Goal: Task Accomplishment & Management: Manage account settings

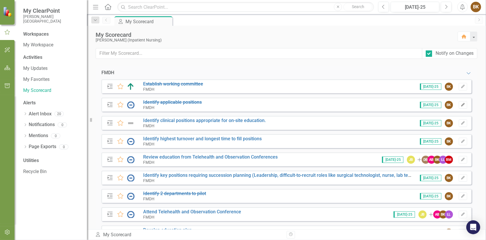
click at [271, 105] on button "Edit" at bounding box center [463, 105] width 8 height 8
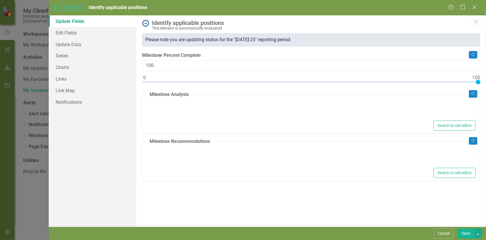
type textarea "<p>We have a program identified for Medical Laboratory Technology, AAS in [GEOG…"
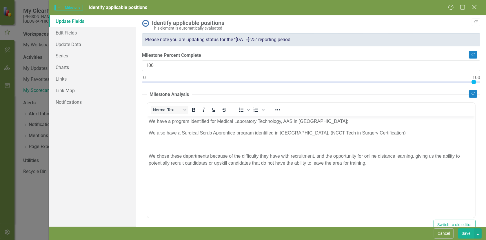
click at [271, 8] on icon "Close" at bounding box center [474, 7] width 7 height 6
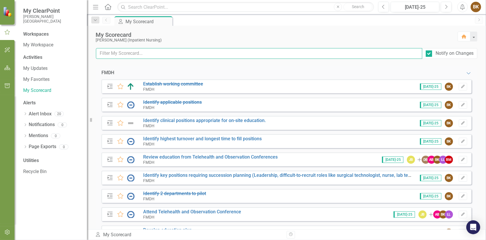
click at [128, 53] on input "text" at bounding box center [259, 53] width 327 height 11
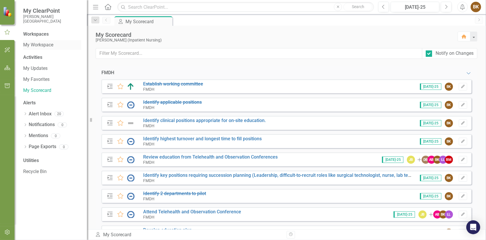
click at [37, 46] on link "My Workspace" at bounding box center [52, 45] width 58 height 7
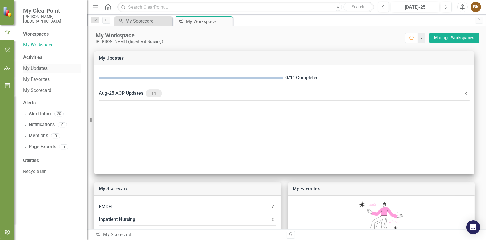
click at [31, 72] on link "My Updates" at bounding box center [52, 68] width 58 height 7
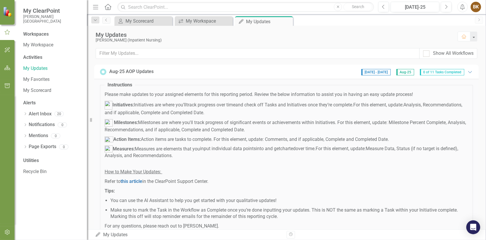
click at [271, 73] on span "Aug-25" at bounding box center [406, 72] width 18 height 6
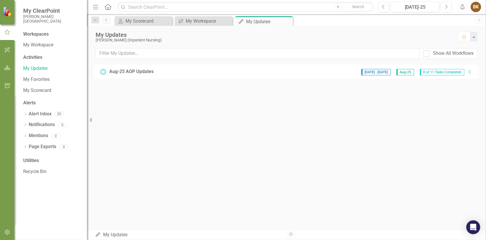
click at [271, 72] on span "[DATE] - [DATE]" at bounding box center [376, 72] width 29 height 6
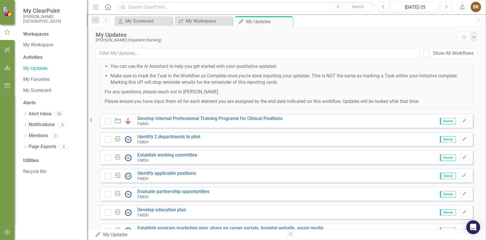
scroll to position [145, 0]
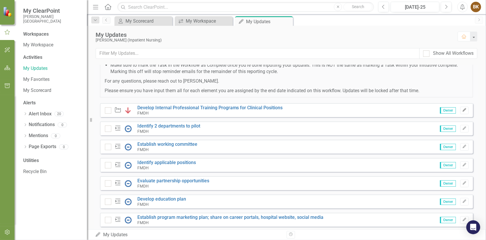
click at [271, 110] on icon "Edit" at bounding box center [465, 109] width 4 height 3
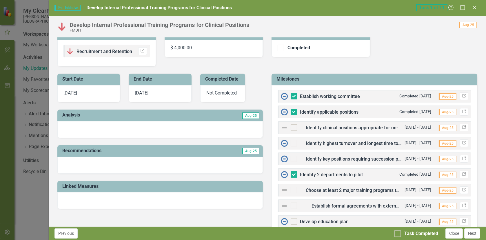
scroll to position [0, 0]
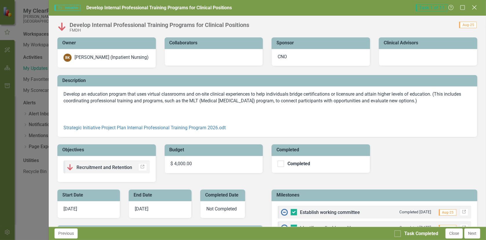
click at [271, 8] on icon "Close" at bounding box center [474, 8] width 7 height 6
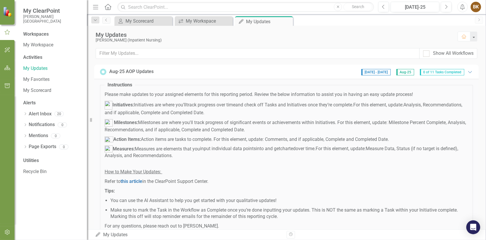
click at [271, 73] on span "0 of 11 Tasks Completed" at bounding box center [442, 72] width 44 height 6
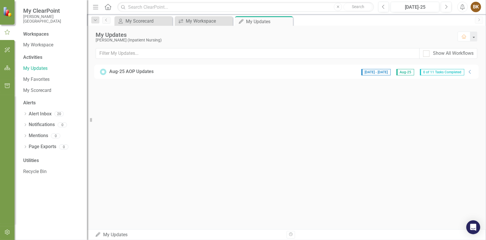
click at [271, 73] on span "0 of 11 Tasks Completed" at bounding box center [442, 72] width 44 height 6
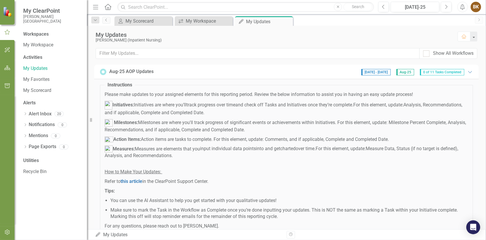
click at [34, 57] on div "Activities" at bounding box center [52, 57] width 58 height 7
click at [32, 56] on div "Activities" at bounding box center [52, 57] width 58 height 7
click at [271, 73] on span "Aug-25" at bounding box center [406, 72] width 18 height 6
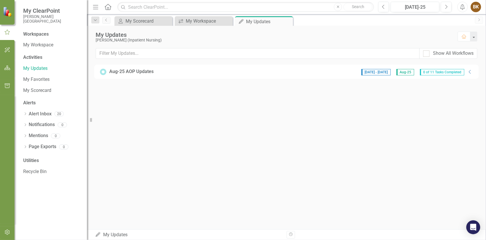
click at [271, 72] on span "Aug-25" at bounding box center [406, 72] width 18 height 6
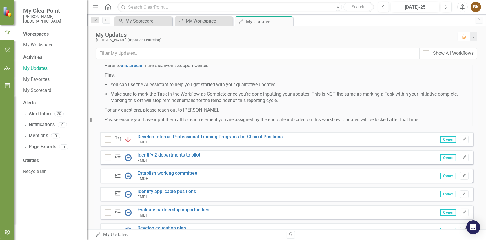
scroll to position [145, 0]
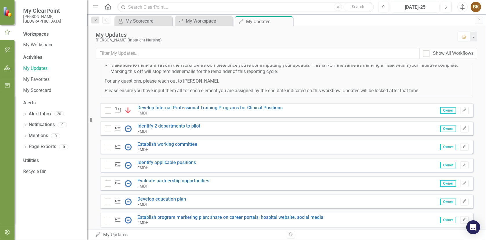
click at [118, 110] on icon "Initiative" at bounding box center [118, 110] width 8 height 6
click at [172, 108] on link "Develop Internal Professional Training Programs for Clinical Positions" at bounding box center [210, 108] width 146 height 6
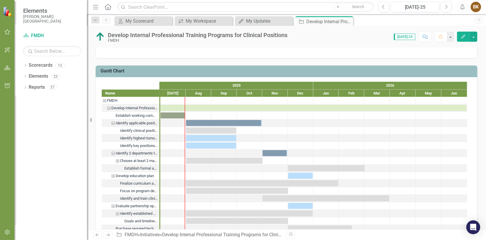
scroll to position [580, 0]
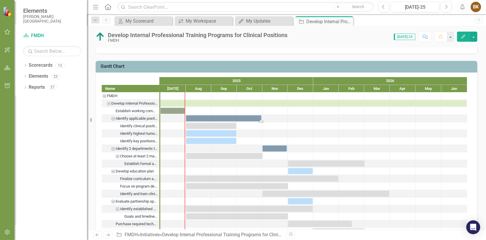
click at [193, 115] on div "Task: Start date: 2025-08-01 End date: 2025-10-31" at bounding box center [224, 118] width 76 height 6
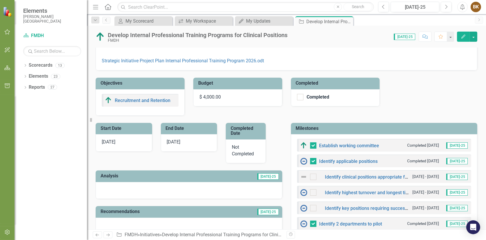
scroll to position [0, 0]
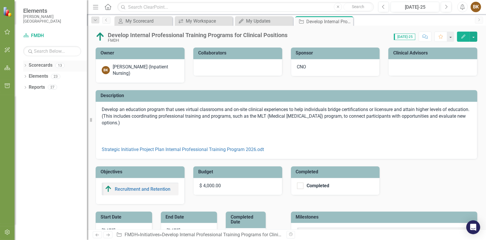
click at [39, 67] on link "Scorecards" at bounding box center [41, 65] width 24 height 7
click at [254, 19] on div "My Updates" at bounding box center [265, 20] width 38 height 7
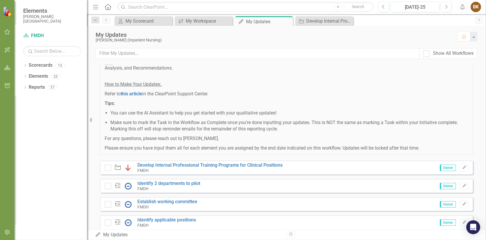
scroll to position [174, 0]
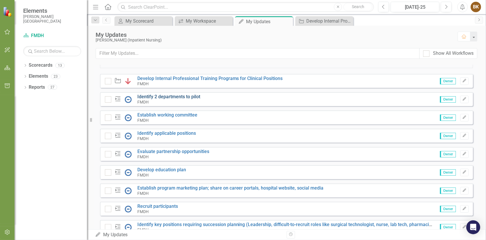
click at [173, 97] on link "Identify 2 departments to pilot" at bounding box center [168, 97] width 63 height 6
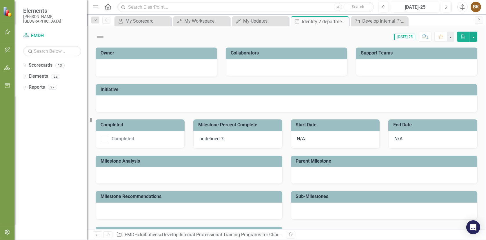
checkbox input "true"
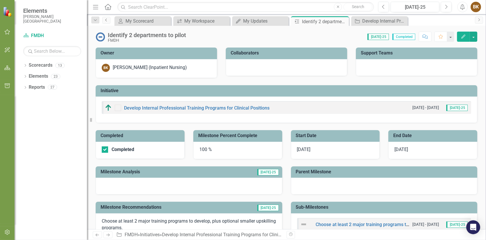
click at [105, 20] on icon "Previous" at bounding box center [106, 19] width 5 height 3
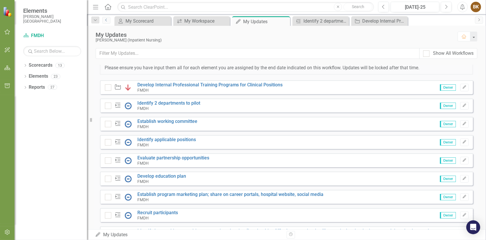
scroll to position [174, 0]
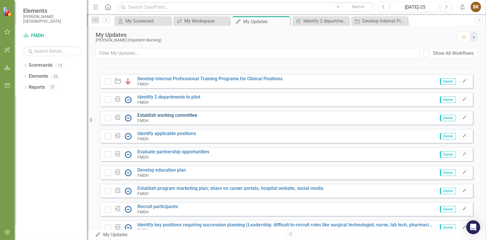
click at [167, 115] on link "Establish working committee" at bounding box center [167, 116] width 60 height 6
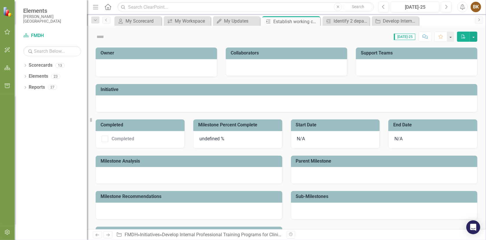
checkbox input "true"
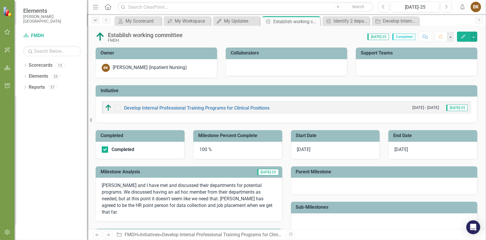
click at [96, 21] on icon "Dropdown" at bounding box center [95, 20] width 5 height 4
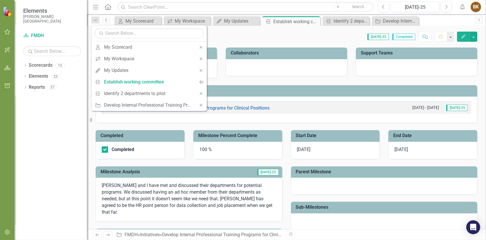
click at [106, 21] on icon "Previous" at bounding box center [106, 19] width 5 height 3
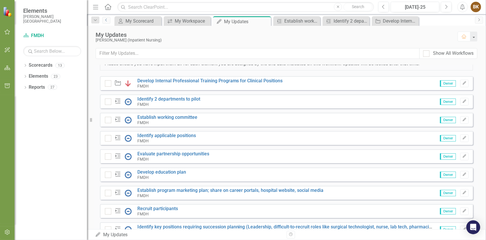
scroll to position [145, 0]
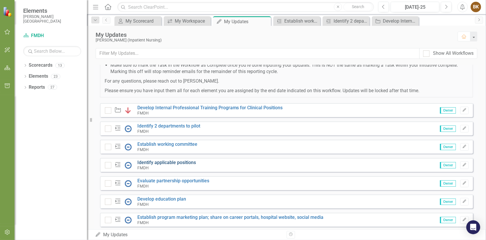
click at [175, 163] on link "Identify applicable positions" at bounding box center [166, 163] width 59 height 6
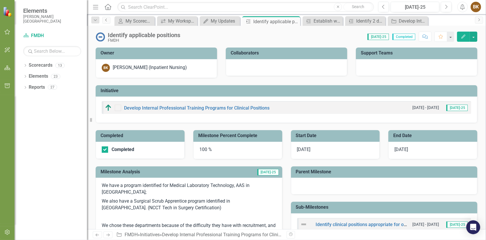
click at [104, 21] on icon "Previous" at bounding box center [106, 19] width 5 height 3
